Goal: Navigation & Orientation: Find specific page/section

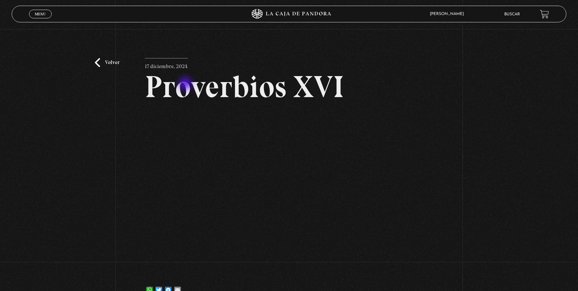
scroll to position [30, 0]
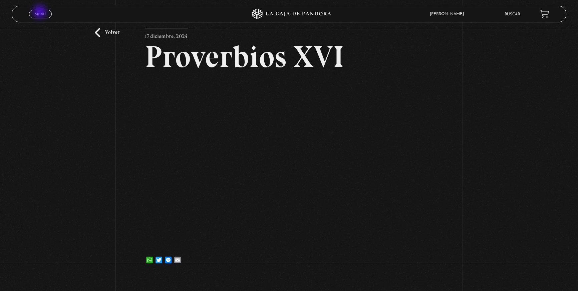
click at [38, 12] on span "Menu" at bounding box center [40, 14] width 11 height 4
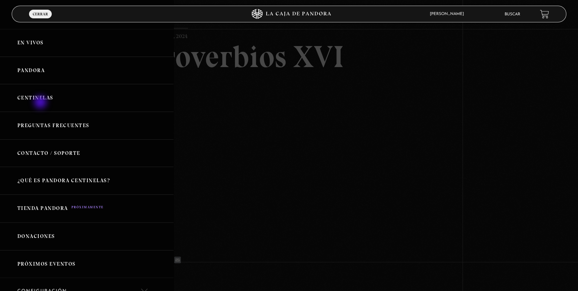
click at [41, 103] on link "Centinelas" at bounding box center [87, 98] width 174 height 28
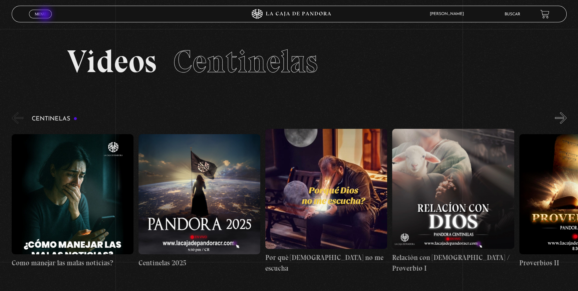
click at [37, 7] on div "Menu Cerrar" at bounding box center [116, 14] width 174 height 16
click at [38, 17] on link "Menu Cerrar" at bounding box center [40, 14] width 23 height 9
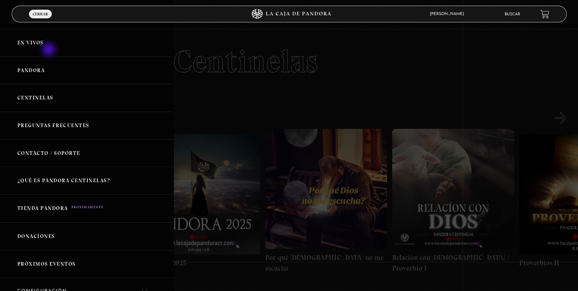
click at [49, 50] on link "En vivos" at bounding box center [87, 43] width 174 height 28
